Goal: Transaction & Acquisition: Purchase product/service

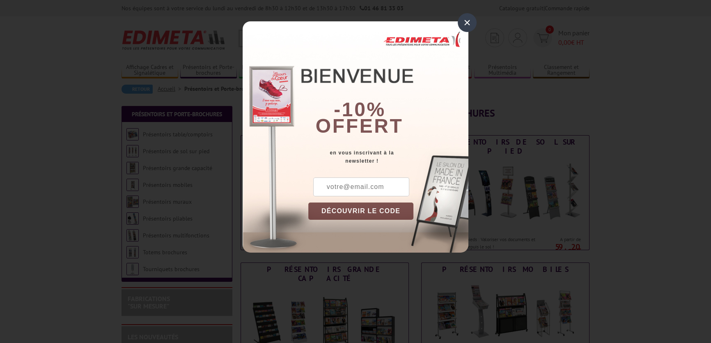
click at [681, 139] on div "× -10% offert en vous inscrivant à la newsletter ! DÉCOUVRIR LE CODE Copier le …" at bounding box center [355, 132] width 711 height 265
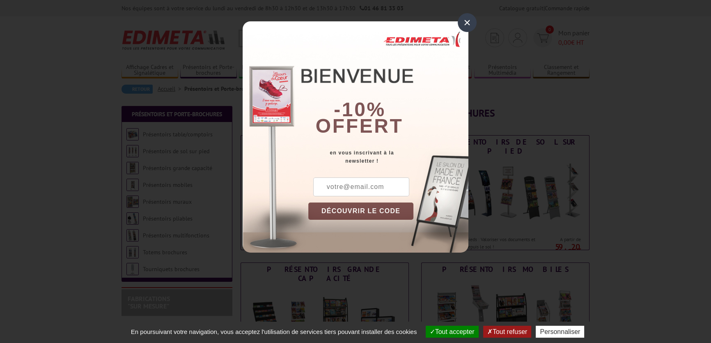
click at [469, 22] on div "×" at bounding box center [467, 22] width 19 height 19
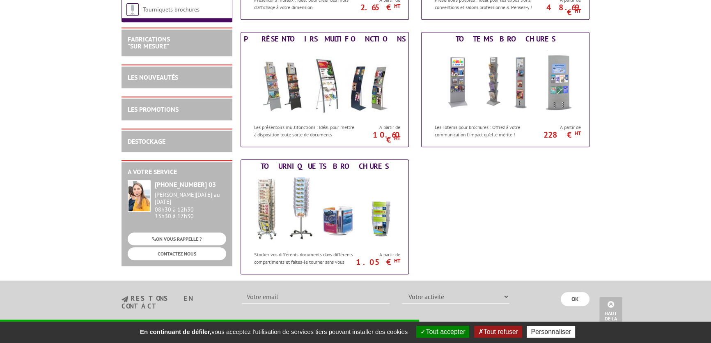
scroll to position [522, 0]
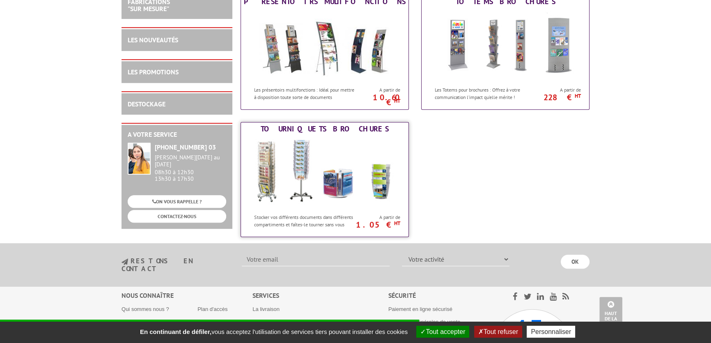
click at [329, 157] on img at bounding box center [325, 173] width 152 height 74
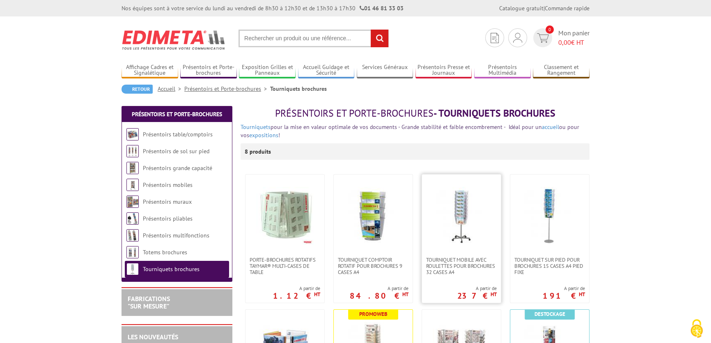
click at [468, 216] on img at bounding box center [461, 215] width 57 height 57
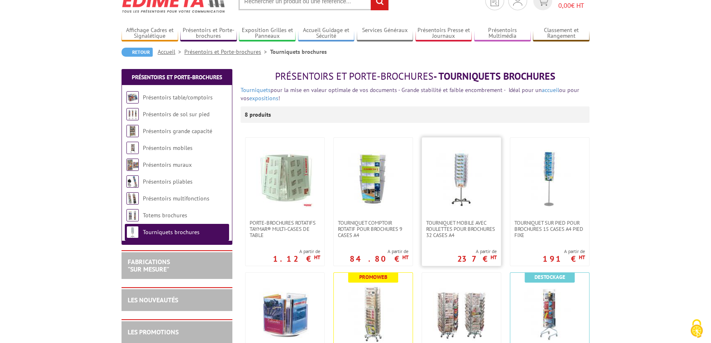
scroll to position [149, 0]
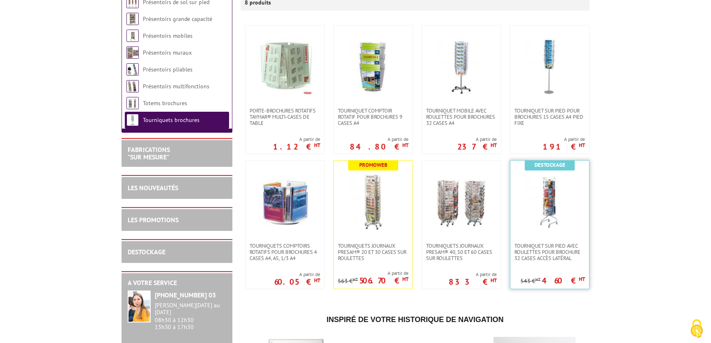
click at [567, 208] on img at bounding box center [549, 201] width 57 height 57
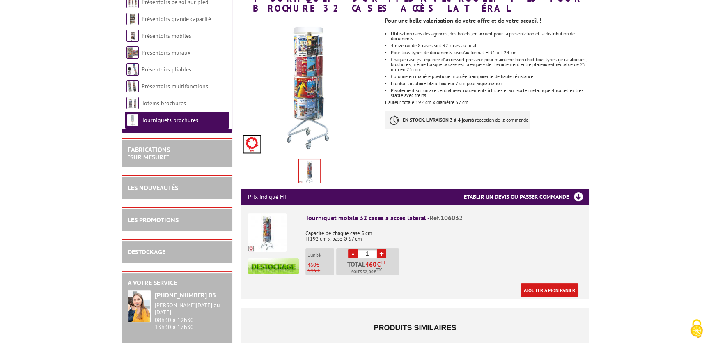
scroll to position [37, 0]
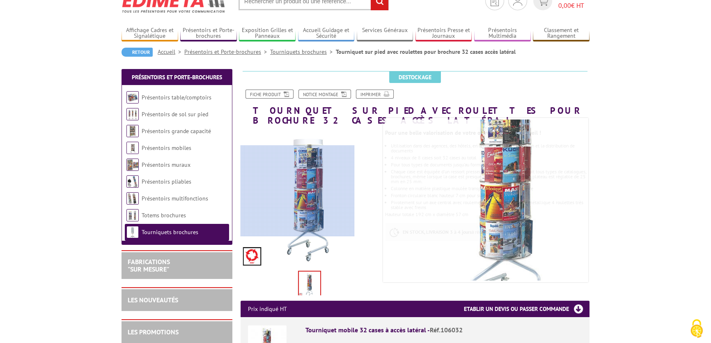
click at [296, 191] on div at bounding box center [298, 190] width 114 height 91
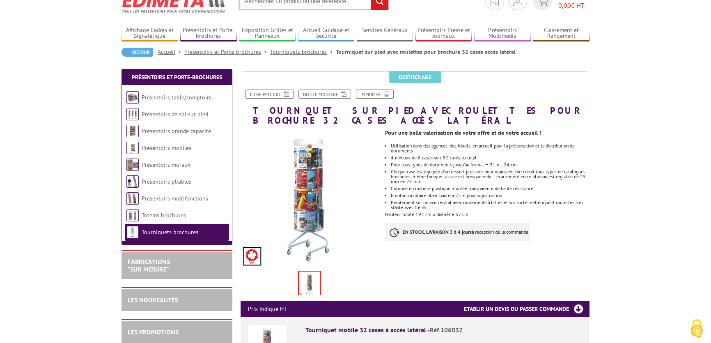
click at [309, 276] on img at bounding box center [309, 283] width 21 height 25
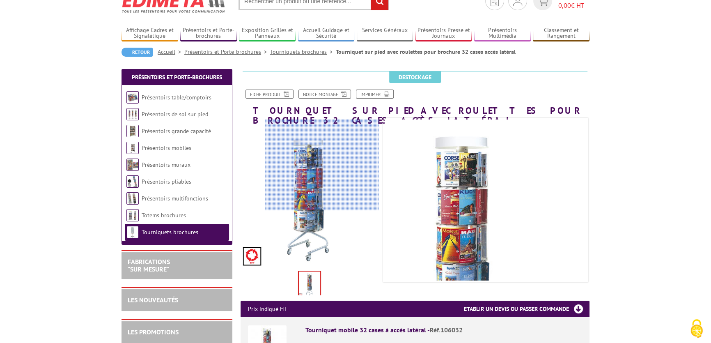
click at [325, 146] on div at bounding box center [322, 164] width 114 height 91
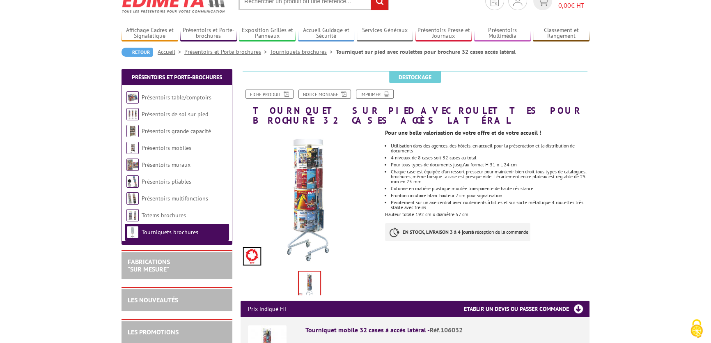
scroll to position [0, 0]
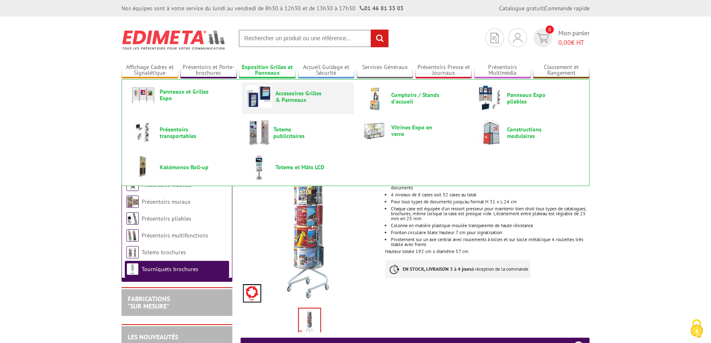
click at [310, 93] on span "Accessoires Grilles & Panneaux" at bounding box center [300, 96] width 49 height 13
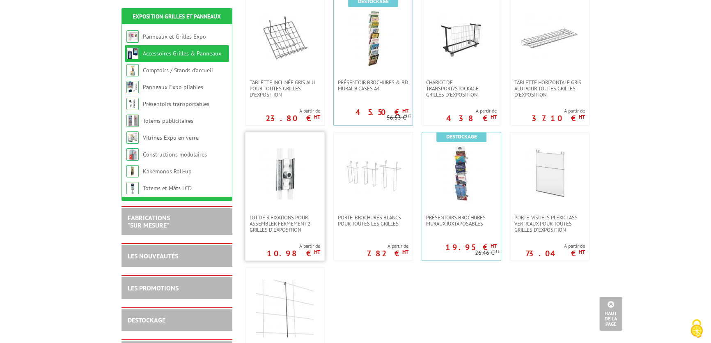
scroll to position [411, 0]
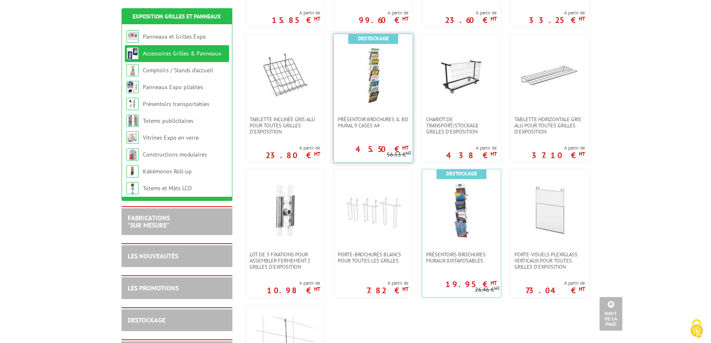
click at [380, 94] on img at bounding box center [373, 74] width 57 height 57
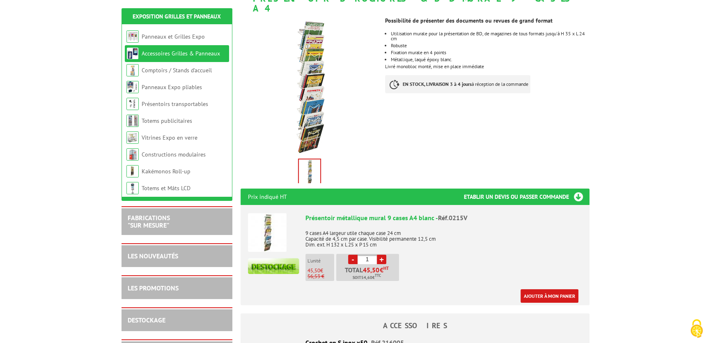
scroll to position [37, 0]
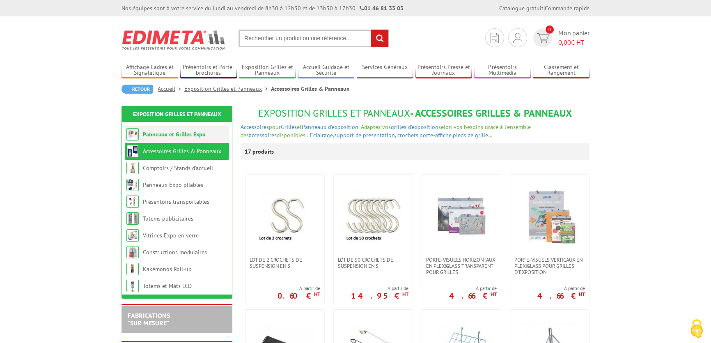
click at [188, 135] on link "Panneaux et Grilles Expo" at bounding box center [174, 134] width 63 height 7
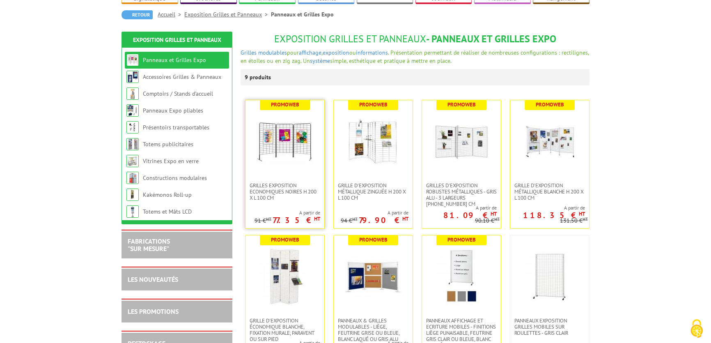
scroll to position [149, 0]
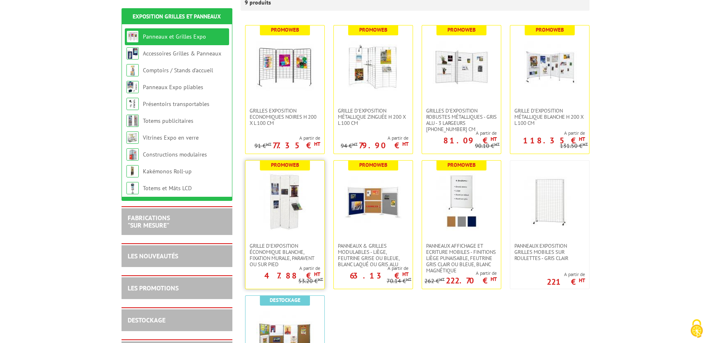
click at [304, 211] on img at bounding box center [284, 201] width 57 height 57
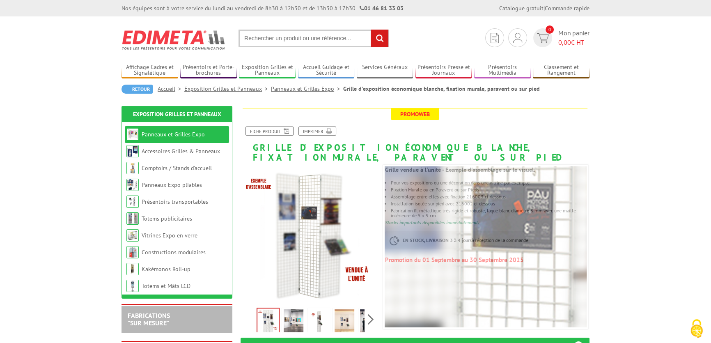
scroll to position [149, 0]
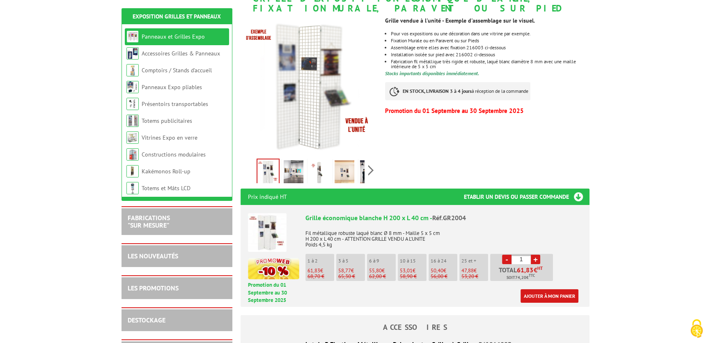
click at [383, 263] on li "6 à 9 55,80 € 62,00 €" at bounding box center [381, 267] width 29 height 27
click at [535, 259] on link "+" at bounding box center [535, 259] width 9 height 9
click at [534, 259] on link "+" at bounding box center [535, 259] width 9 height 9
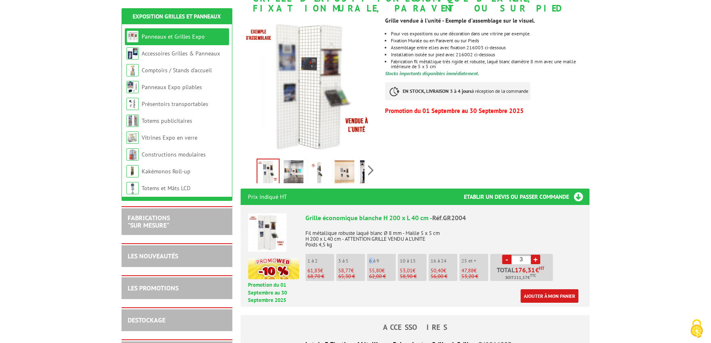
click at [534, 257] on link "+" at bounding box center [535, 259] width 9 height 9
click at [535, 257] on link "+" at bounding box center [535, 259] width 9 height 9
type input "6"
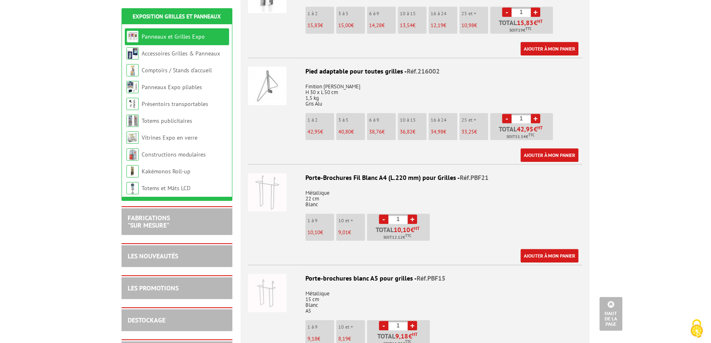
scroll to position [411, 0]
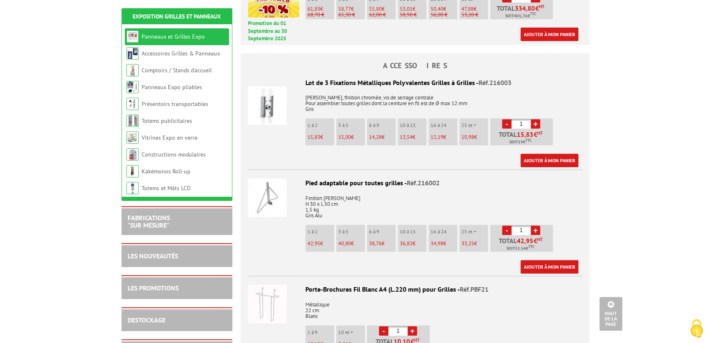
drag, startPoint x: 526, startPoint y: 122, endPoint x: 509, endPoint y: 123, distance: 16.9
click at [509, 123] on li "- 1 + Total 15,83 € HT Soit 19 € TTC" at bounding box center [521, 131] width 63 height 27
type input "24"
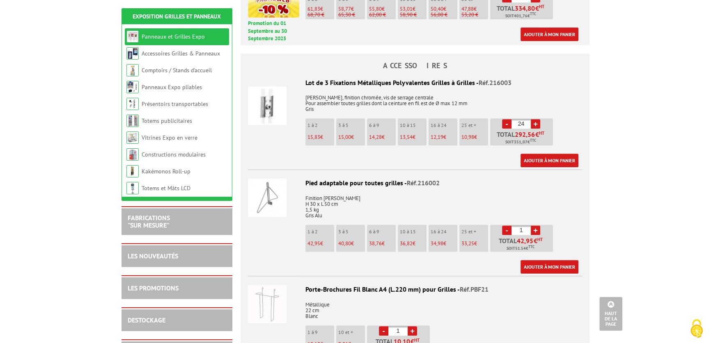
click at [535, 228] on link "+" at bounding box center [535, 229] width 9 height 9
click at [508, 231] on link "-" at bounding box center [506, 229] width 9 height 9
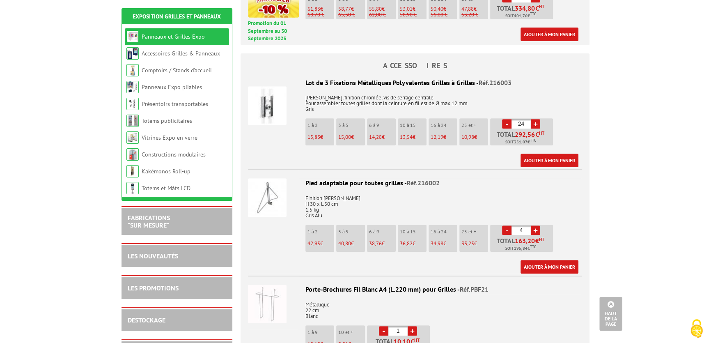
click at [508, 231] on link "-" at bounding box center [506, 229] width 9 height 9
click at [533, 229] on link "+" at bounding box center [535, 229] width 9 height 9
type input "3"
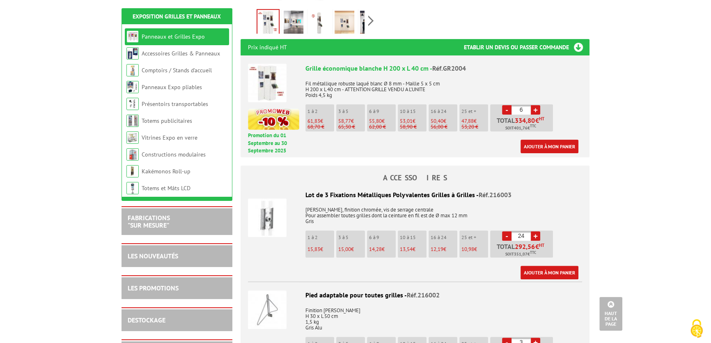
scroll to position [597, 0]
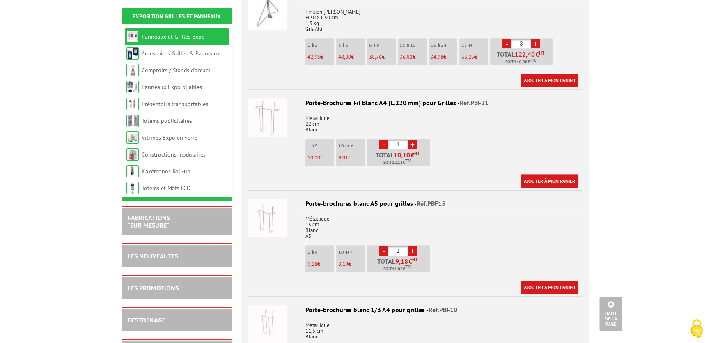
click at [413, 248] on link "+" at bounding box center [412, 250] width 9 height 9
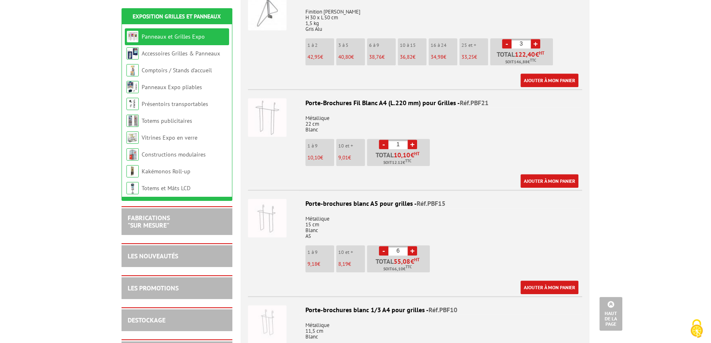
click at [413, 248] on link "+" at bounding box center [412, 250] width 9 height 9
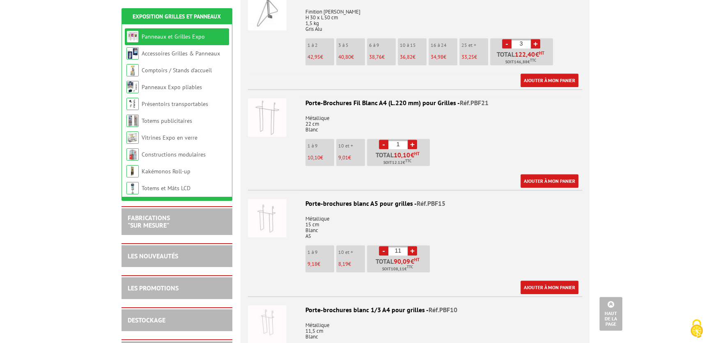
click at [413, 248] on link "+" at bounding box center [412, 250] width 9 height 9
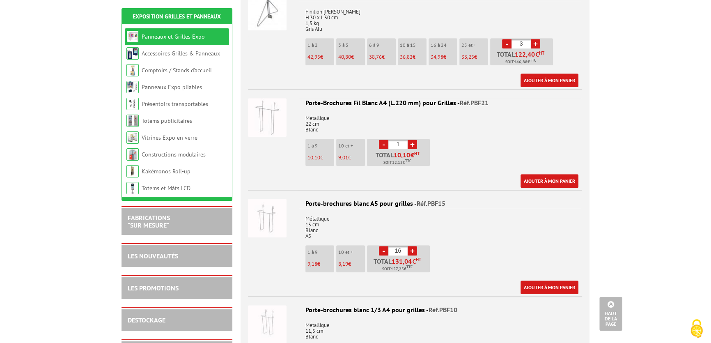
click at [413, 248] on link "+" at bounding box center [412, 250] width 9 height 9
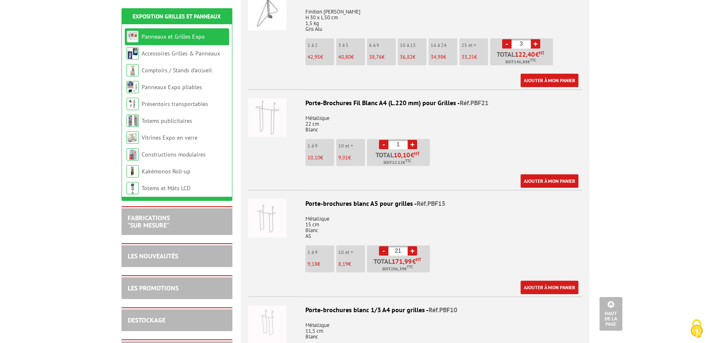
click at [413, 248] on link "+" at bounding box center [412, 250] width 9 height 9
click at [385, 250] on link "-" at bounding box center [383, 250] width 9 height 9
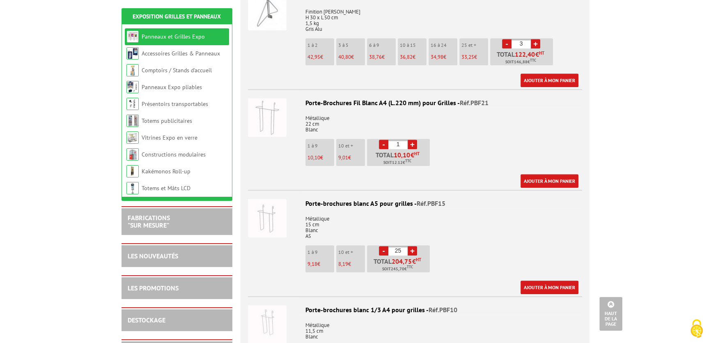
type input "24"
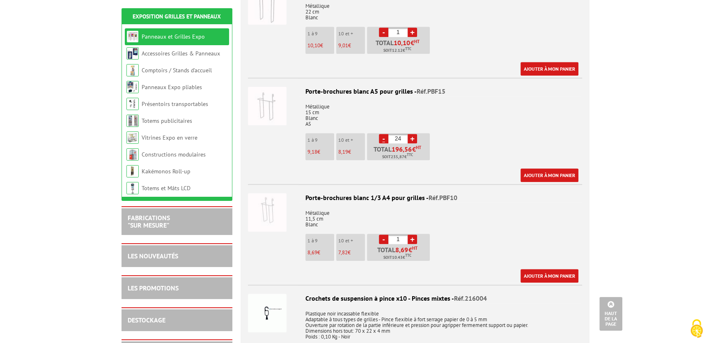
scroll to position [672, 0]
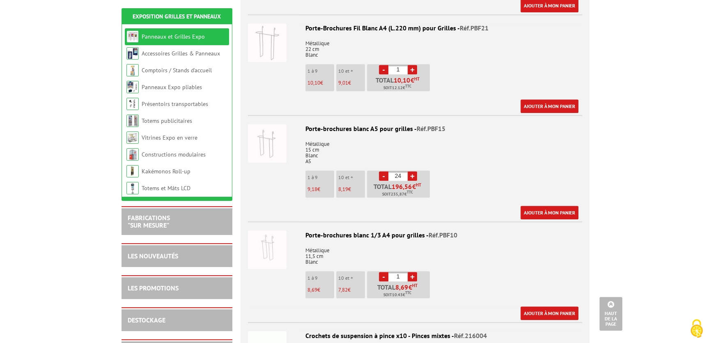
click at [410, 276] on link "+" at bounding box center [412, 276] width 9 height 9
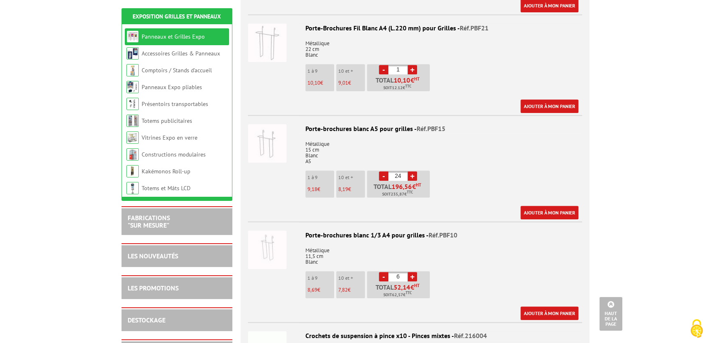
click at [410, 276] on link "+" at bounding box center [412, 276] width 9 height 9
type input "8"
click at [379, 175] on link "-" at bounding box center [383, 175] width 9 height 9
click at [380, 172] on link "-" at bounding box center [383, 175] width 9 height 9
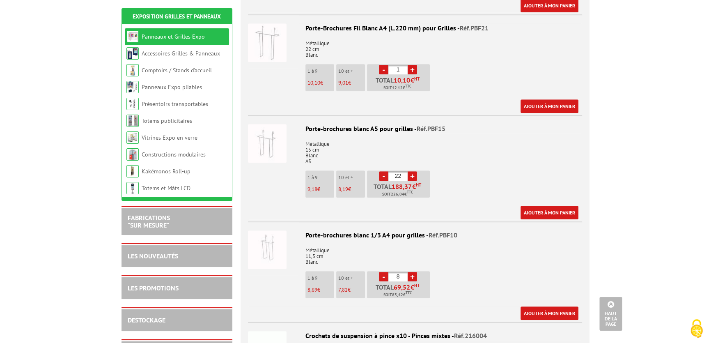
click at [380, 172] on link "-" at bounding box center [383, 175] width 9 height 9
type input "20"
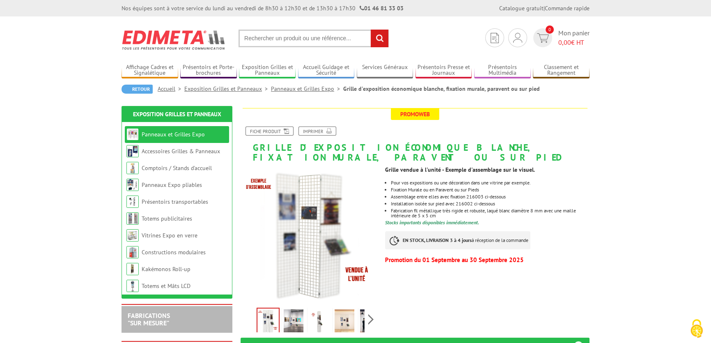
scroll to position [224, 0]
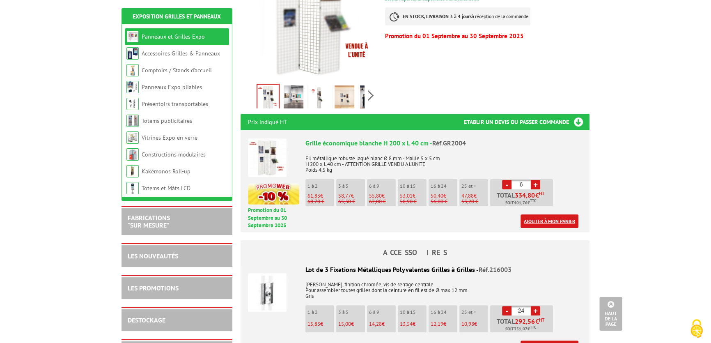
click at [556, 222] on link "Ajouter à mon panier" at bounding box center [550, 221] width 58 height 14
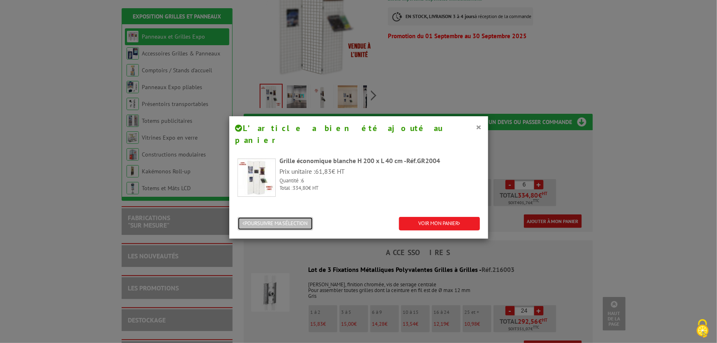
click at [263, 217] on button "POURSUIVRE MA SÉLECTION" at bounding box center [275, 224] width 76 height 14
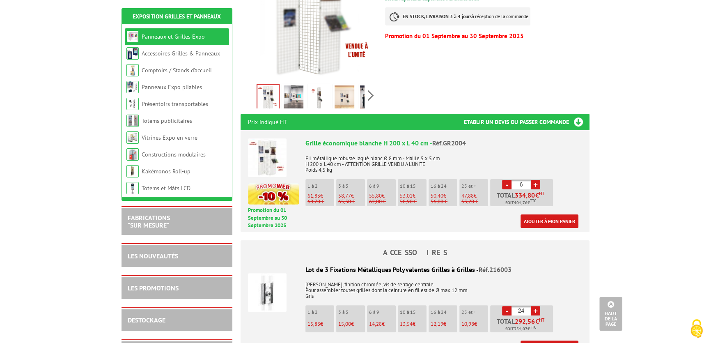
scroll to position [299, 0]
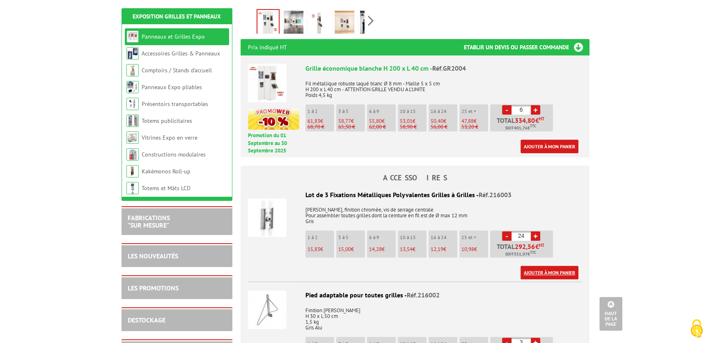
click at [550, 271] on link "Ajouter à mon panier" at bounding box center [550, 273] width 58 height 14
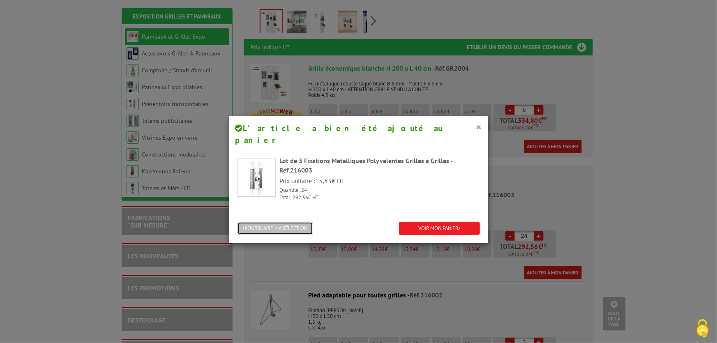
click at [253, 222] on button "POURSUIVRE MA SÉLECTION" at bounding box center [275, 229] width 76 height 14
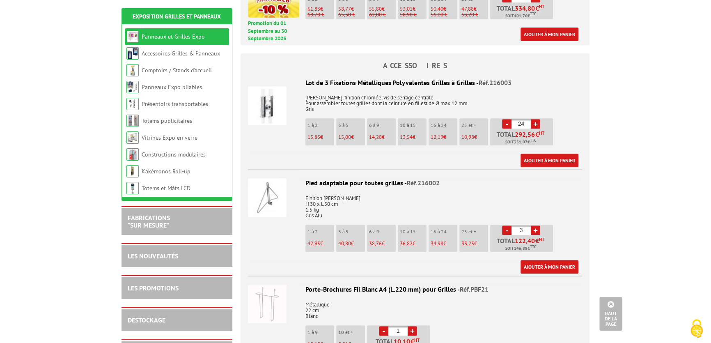
scroll to position [448, 0]
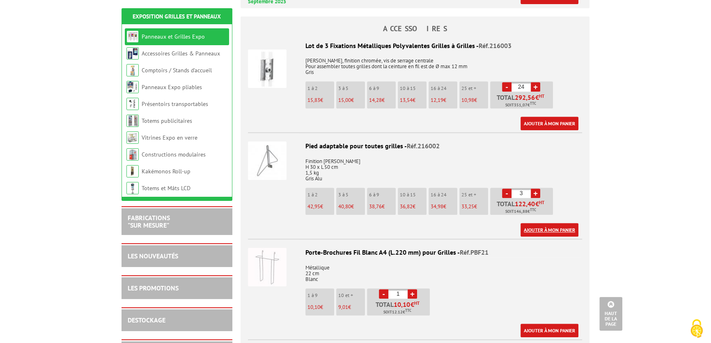
click at [550, 230] on link "Ajouter à mon panier" at bounding box center [550, 230] width 58 height 14
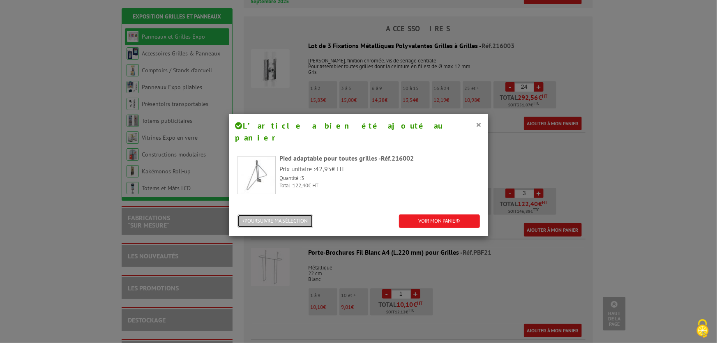
click at [278, 214] on button "POURSUIVRE MA SÉLECTION" at bounding box center [275, 221] width 76 height 14
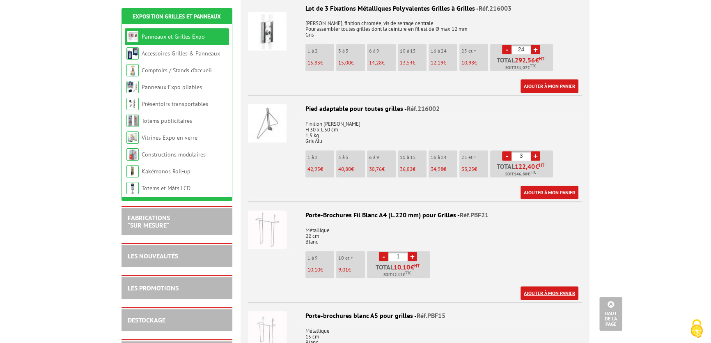
scroll to position [597, 0]
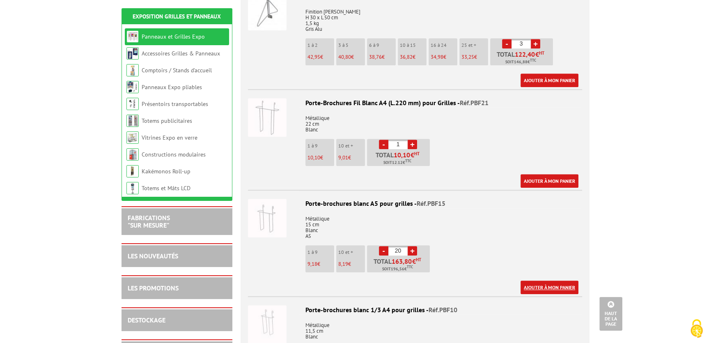
click at [543, 287] on link "Ajouter à mon panier" at bounding box center [550, 287] width 58 height 14
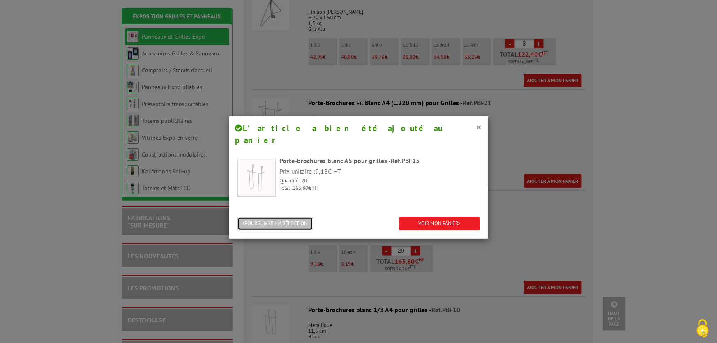
click at [303, 217] on button "POURSUIVRE MA SÉLECTION" at bounding box center [275, 224] width 76 height 14
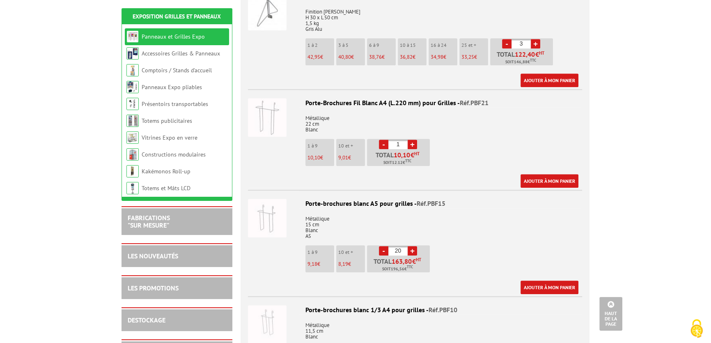
scroll to position [709, 0]
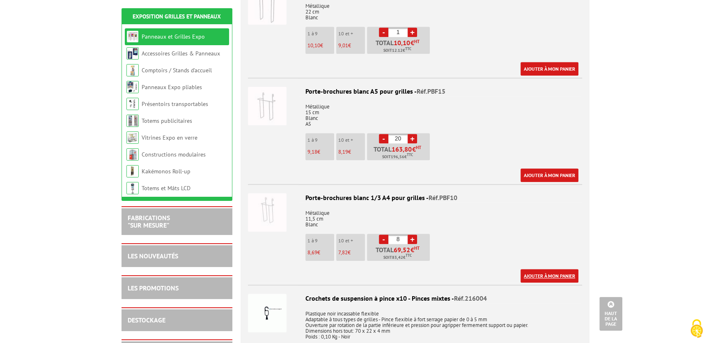
click at [547, 269] on link "Ajouter à mon panier" at bounding box center [550, 276] width 58 height 14
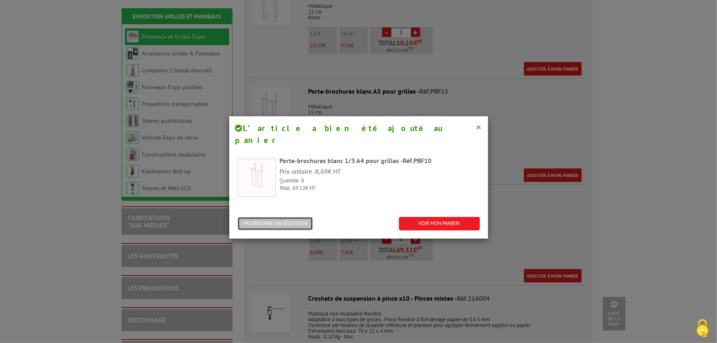
click at [284, 217] on button "POURSUIVRE MA SÉLECTION" at bounding box center [275, 224] width 76 height 14
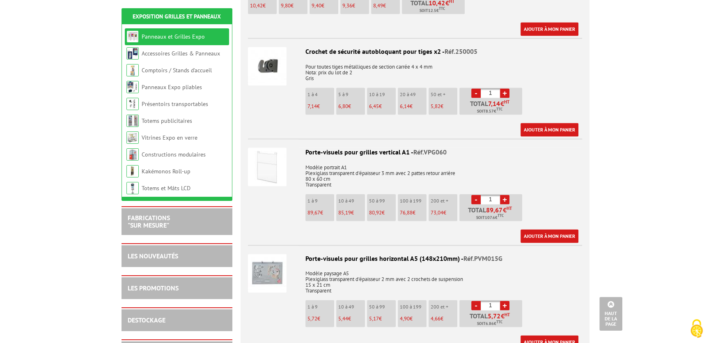
scroll to position [1530, 0]
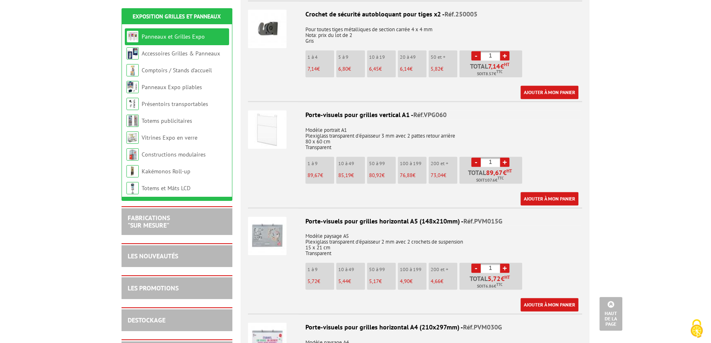
click at [265, 241] on img at bounding box center [267, 235] width 39 height 39
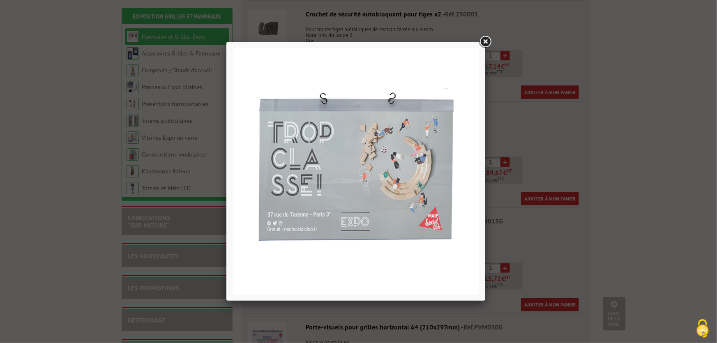
click at [485, 42] on link at bounding box center [485, 41] width 15 height 15
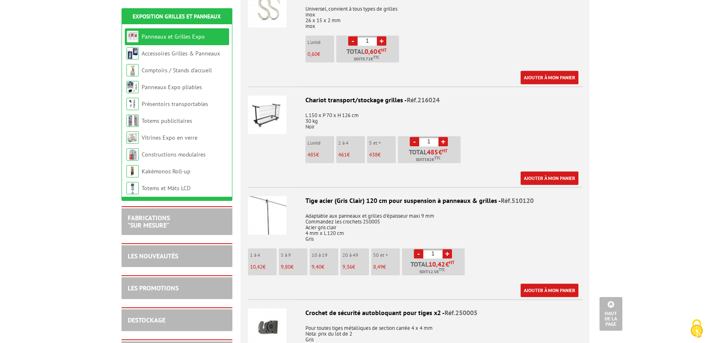
scroll to position [1008, 0]
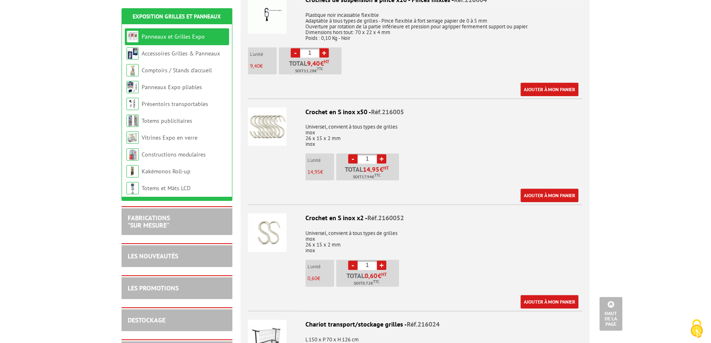
drag, startPoint x: 477, startPoint y: 152, endPoint x: 635, endPoint y: 84, distance: 171.6
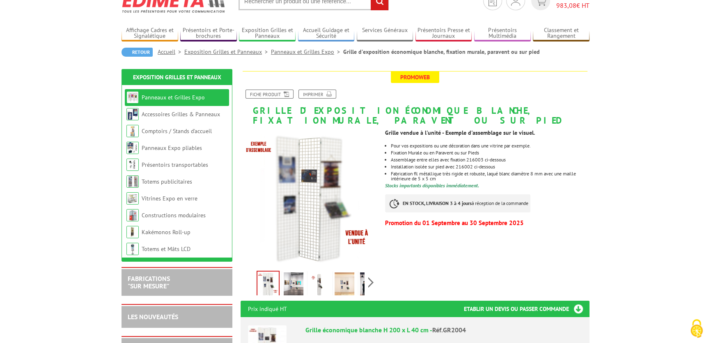
scroll to position [0, 0]
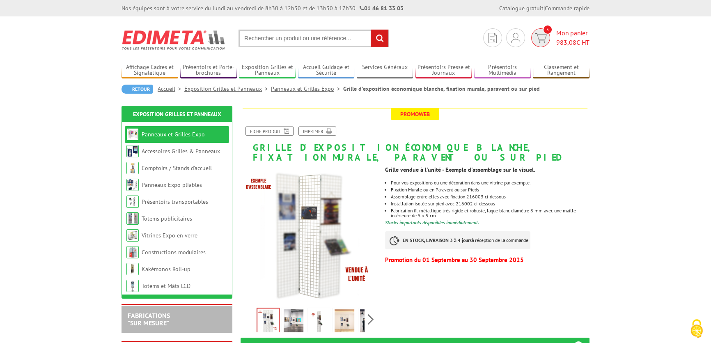
click at [543, 40] on img at bounding box center [541, 37] width 12 height 9
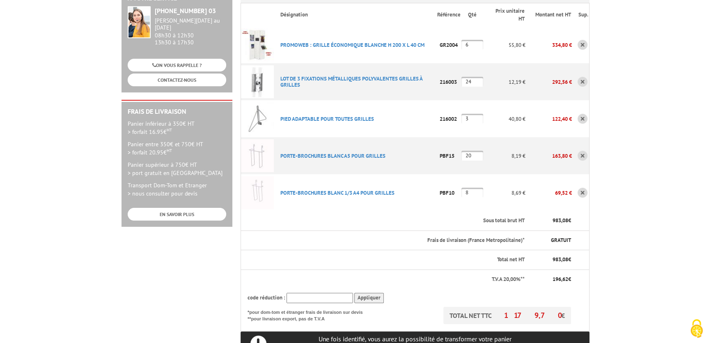
scroll to position [37, 0]
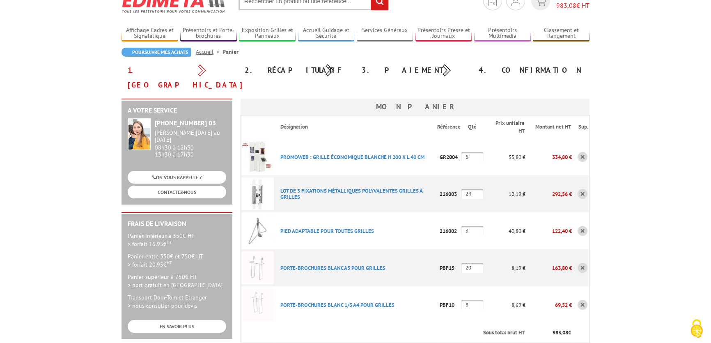
type input "[EMAIL_ADDRESS][DOMAIN_NAME]"
click at [584, 152] on link at bounding box center [583, 157] width 10 height 10
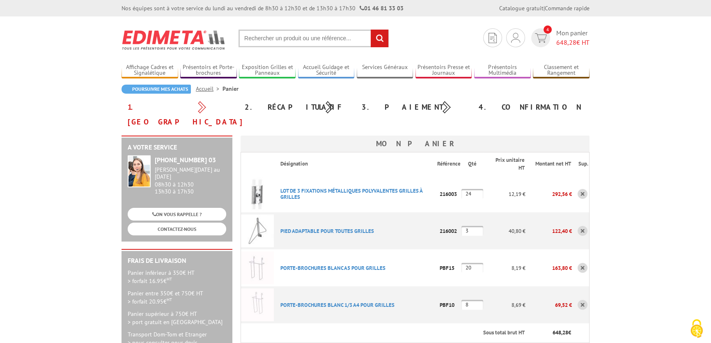
type input "[EMAIL_ADDRESS][DOMAIN_NAME]"
click at [582, 189] on link at bounding box center [583, 194] width 10 height 10
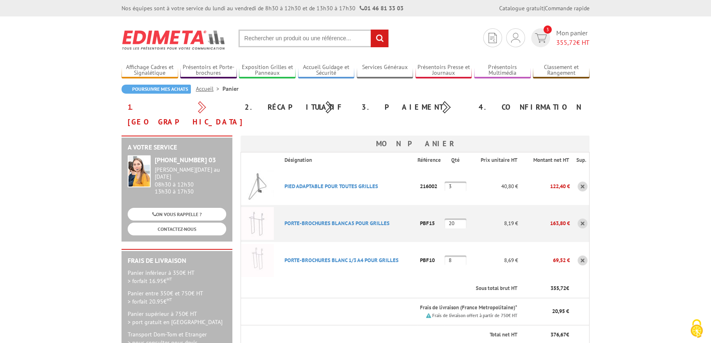
type input "[EMAIL_ADDRESS][DOMAIN_NAME]"
click at [581, 181] on link at bounding box center [583, 186] width 10 height 10
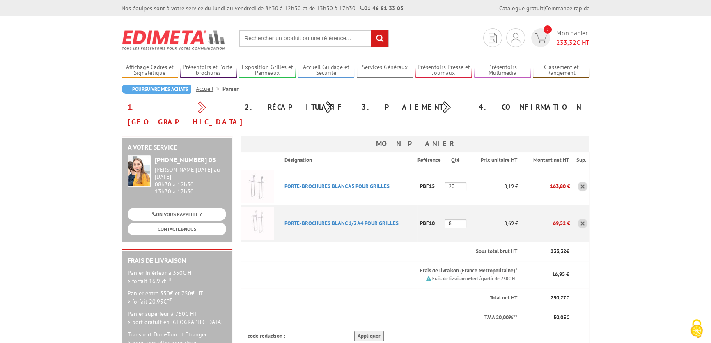
type input "[EMAIL_ADDRESS][DOMAIN_NAME]"
click at [581, 181] on link at bounding box center [583, 186] width 10 height 10
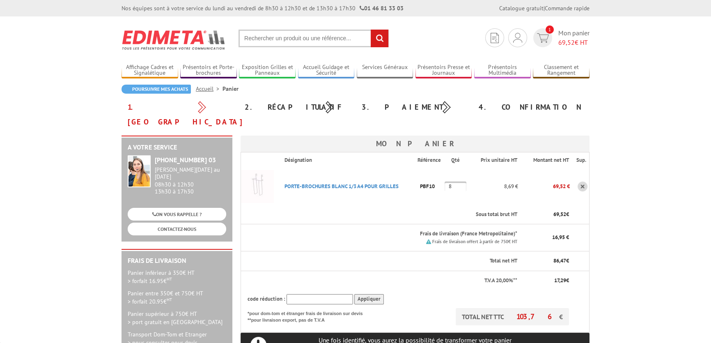
type input "[EMAIL_ADDRESS][DOMAIN_NAME]"
click at [581, 181] on link at bounding box center [583, 186] width 10 height 10
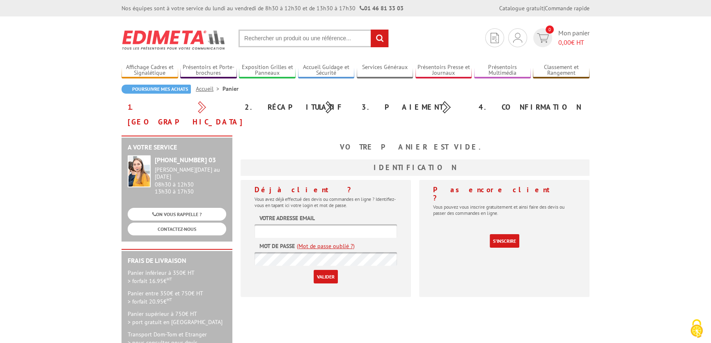
type input "[EMAIL_ADDRESS][DOMAIN_NAME]"
click at [620, 157] on body "Nos équipes sont à votre service du lundi au vendredi de 8h30 à 12h30 et de 13h…" at bounding box center [355, 289] width 711 height 579
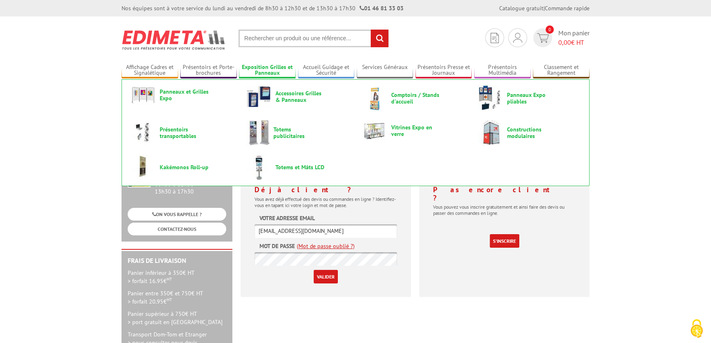
click at [266, 70] on link "Exposition Grilles et Panneaux" at bounding box center [267, 71] width 57 height 14
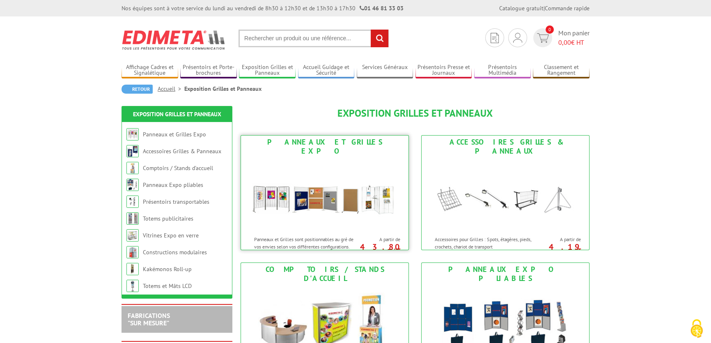
click at [379, 197] on img at bounding box center [325, 195] width 152 height 74
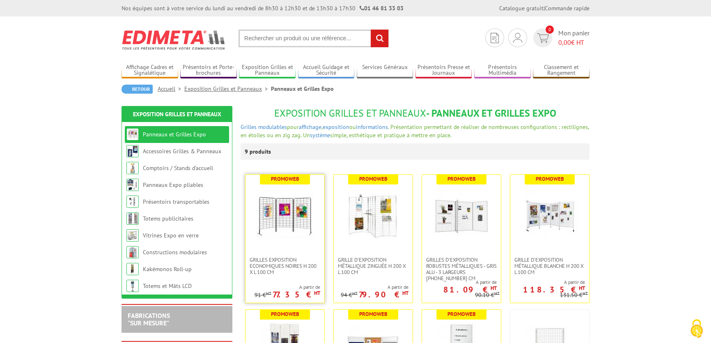
click at [307, 228] on img at bounding box center [284, 215] width 57 height 57
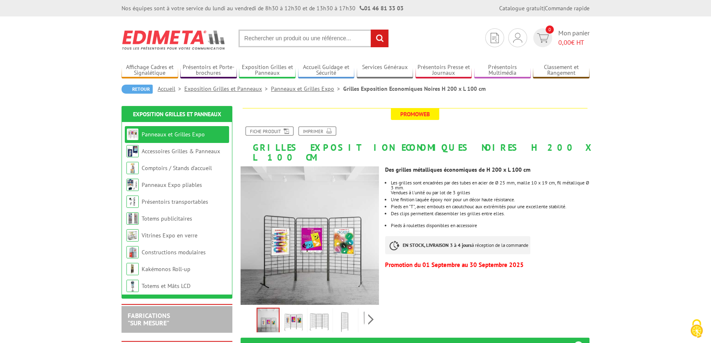
scroll to position [112, 0]
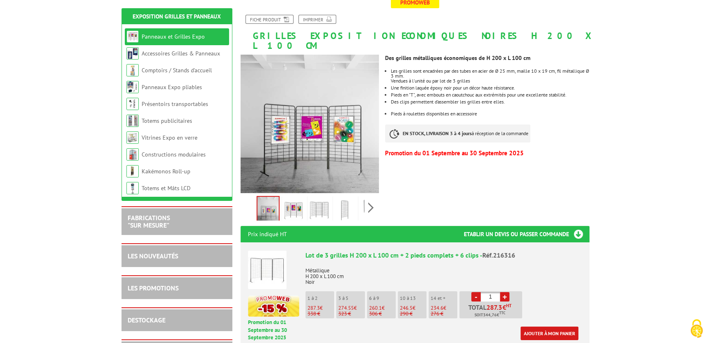
drag, startPoint x: 634, startPoint y: 94, endPoint x: 597, endPoint y: 25, distance: 78.6
